Goal: Task Accomplishment & Management: Manage account settings

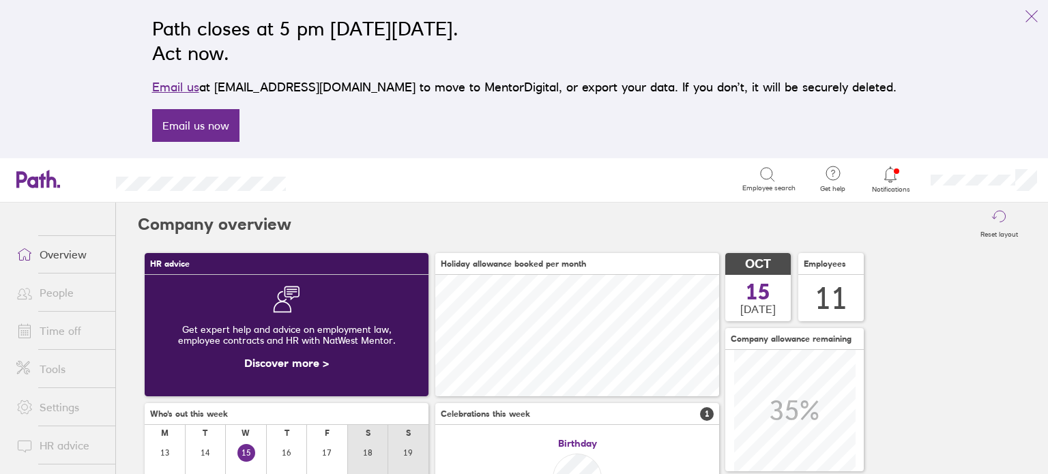
scroll to position [121, 284]
click at [888, 181] on icon at bounding box center [891, 174] width 12 height 16
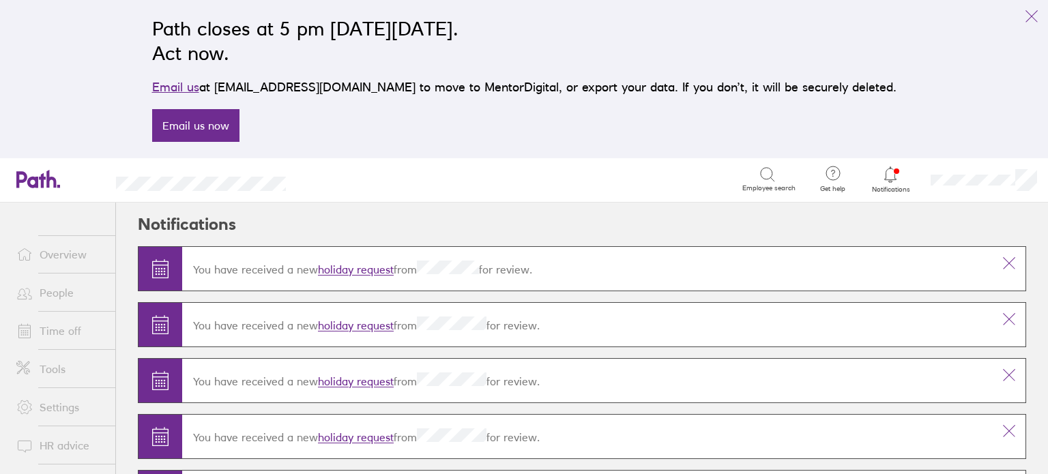
click at [72, 328] on link "Time off" at bounding box center [60, 330] width 110 height 27
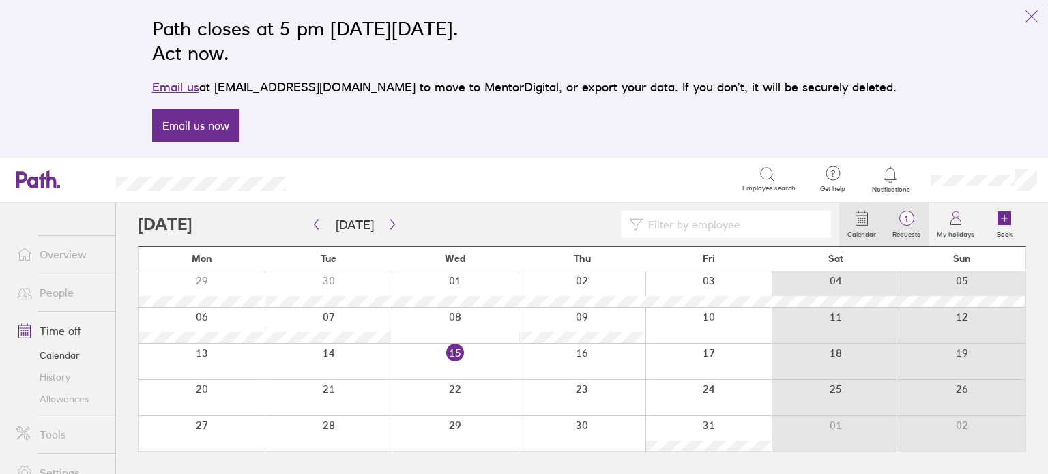
click at [906, 220] on span "1" at bounding box center [906, 219] width 44 height 11
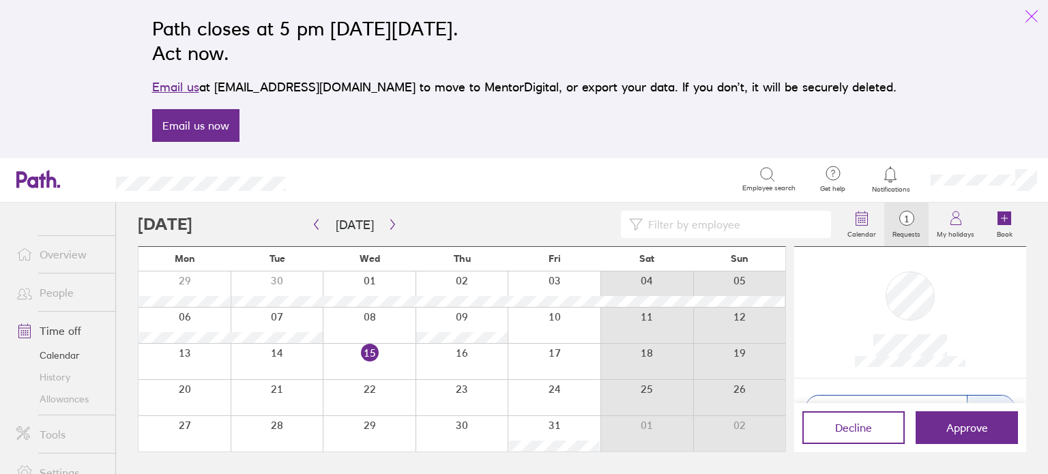
click at [1027, 11] on icon "link" at bounding box center [1031, 16] width 16 height 16
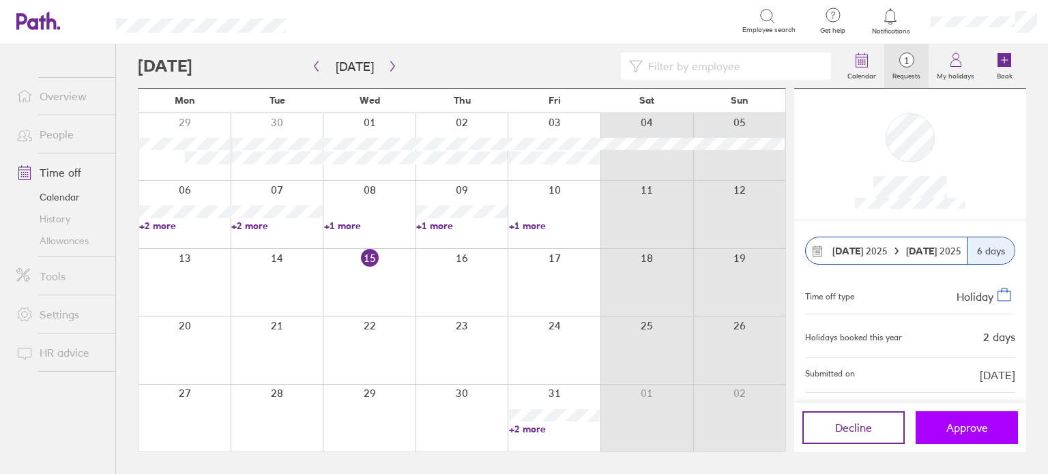
click at [962, 420] on button "Approve" at bounding box center [966, 427] width 102 height 33
